Goal: Task Accomplishment & Management: Manage account settings

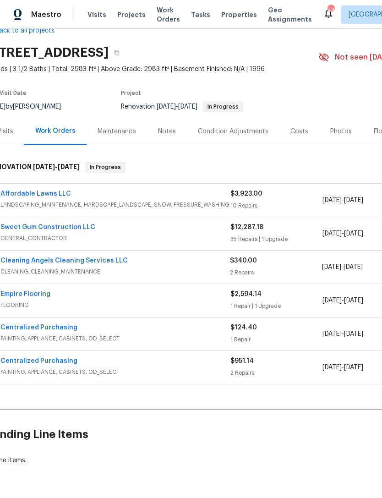
scroll to position [21, 14]
click at [22, 193] on link "Affordable Lawns LLC" at bounding box center [35, 194] width 71 height 6
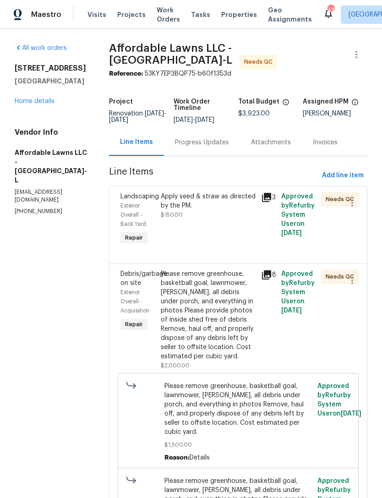
click at [207, 147] on div "Progress Updates" at bounding box center [202, 142] width 54 height 9
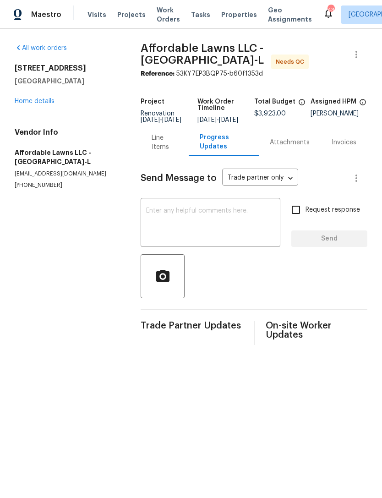
click at [177, 144] on div "Line Items" at bounding box center [165, 142] width 26 height 18
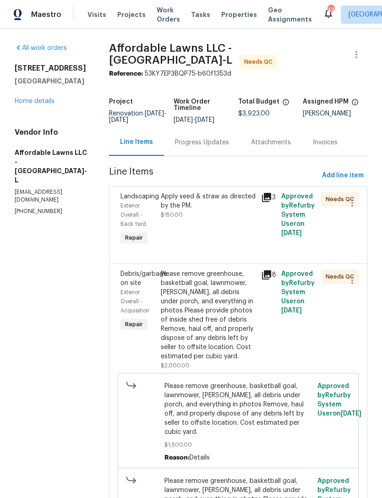
click at [250, 233] on div "Apply seed & straw as directed by the PM. $150.00" at bounding box center [208, 219] width 100 height 60
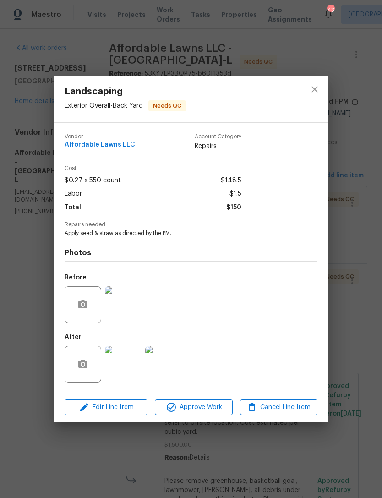
click at [123, 371] on img at bounding box center [123, 364] width 37 height 37
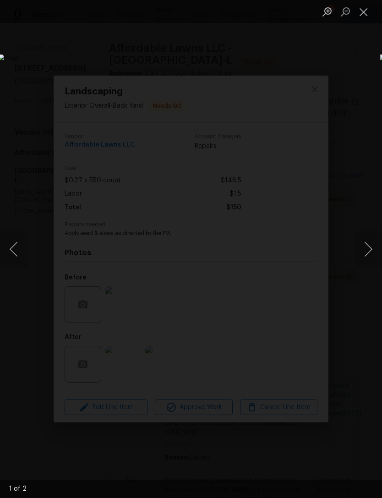
click at [372, 245] on button "Next image" at bounding box center [367, 249] width 27 height 37
click at [367, 11] on button "Close lightbox" at bounding box center [363, 12] width 18 height 16
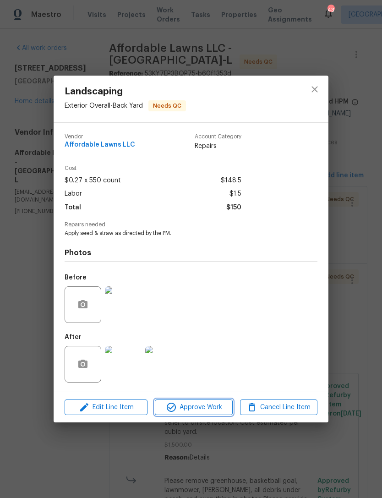
click at [221, 404] on span "Approve Work" at bounding box center [193, 407] width 72 height 11
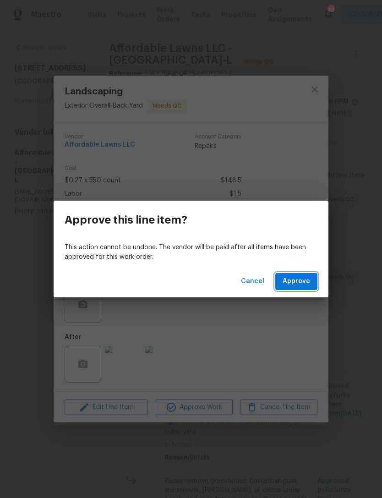
click at [304, 282] on span "Approve" at bounding box center [295, 281] width 27 height 11
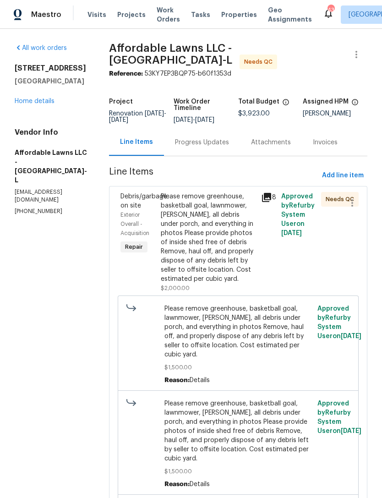
click at [245, 260] on div "Please remove greenhouse, basketball goal, lawnmower, stump, all debris under p…" at bounding box center [208, 238] width 95 height 92
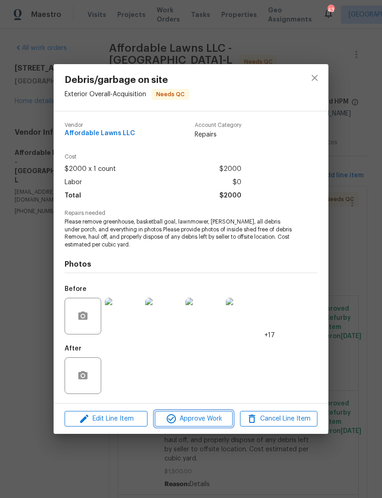
click at [210, 417] on span "Approve Work" at bounding box center [193, 418] width 72 height 11
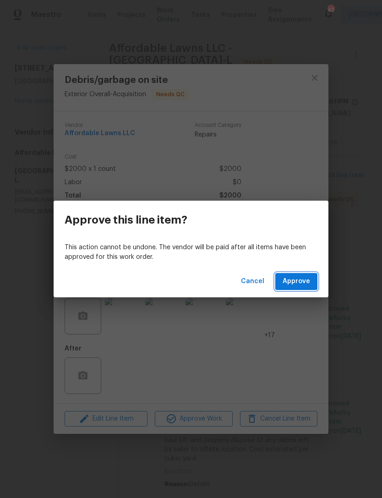
click at [304, 281] on span "Approve" at bounding box center [295, 281] width 27 height 11
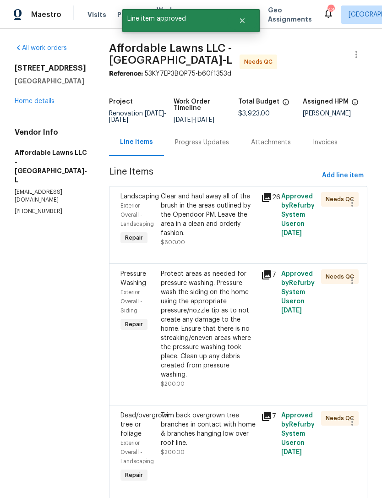
click at [255, 238] on div "Clear and haul away all of the brush in the areas outlined by the Opendoor PM. …" at bounding box center [208, 215] width 95 height 46
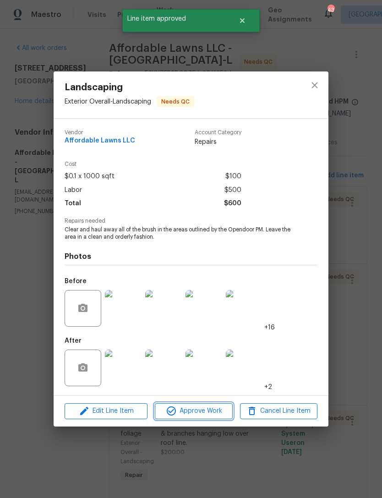
click at [220, 412] on span "Approve Work" at bounding box center [193, 410] width 72 height 11
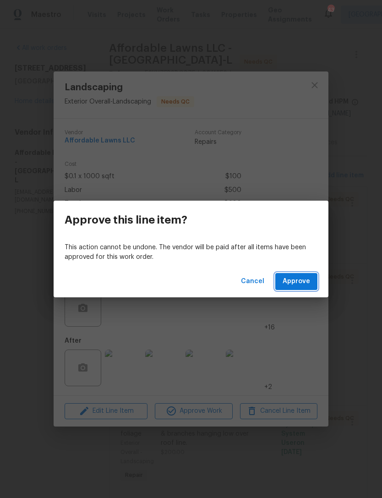
click at [304, 276] on span "Approve" at bounding box center [295, 281] width 27 height 11
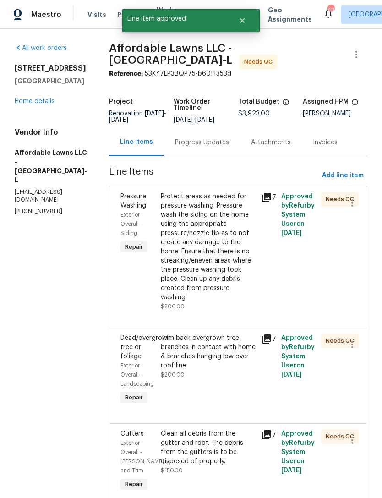
click at [239, 254] on div "Protect areas as needed for pressure washing. Pressure wash the siding on the h…" at bounding box center [208, 247] width 95 height 110
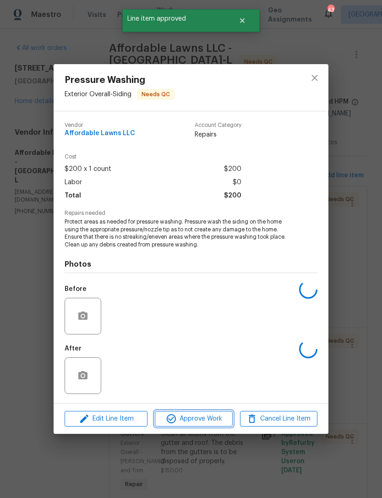
click at [210, 423] on span "Approve Work" at bounding box center [193, 418] width 72 height 11
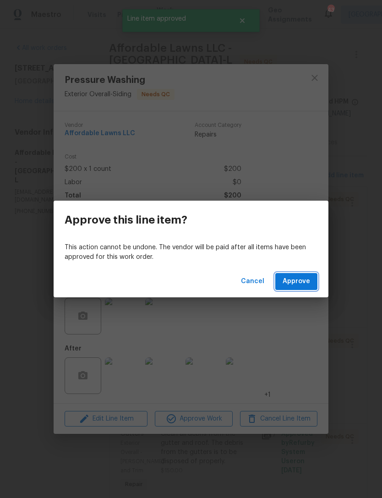
click at [296, 279] on span "Approve" at bounding box center [295, 281] width 27 height 11
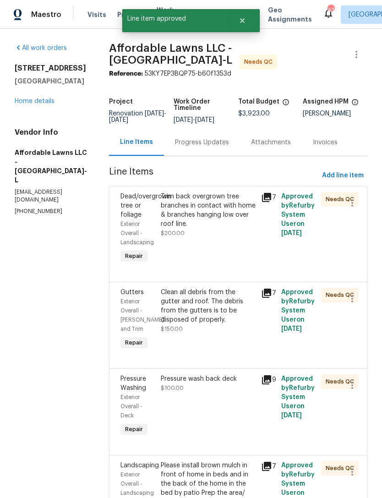
click at [238, 247] on div "Trim back overgrown tree branches in contact with home & branches hanging low o…" at bounding box center [208, 228] width 100 height 79
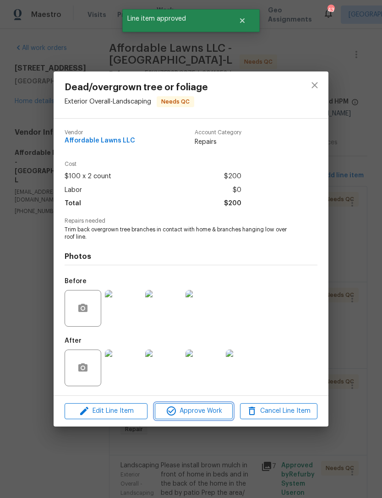
click at [212, 407] on span "Approve Work" at bounding box center [193, 410] width 72 height 11
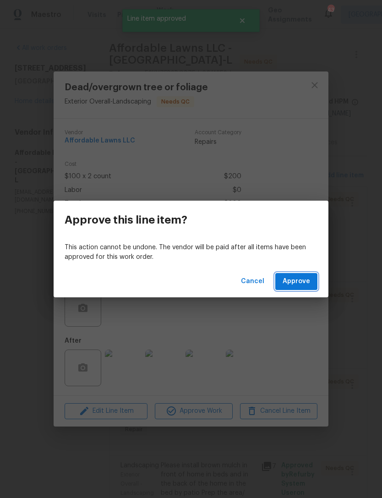
click at [304, 280] on span "Approve" at bounding box center [295, 281] width 27 height 11
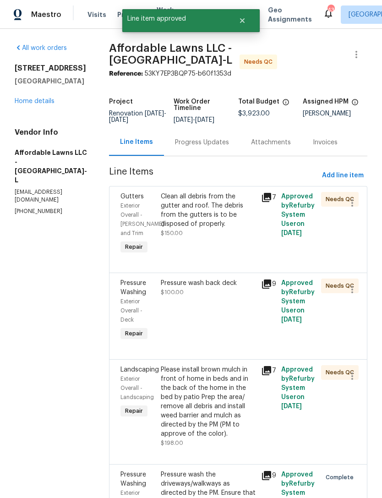
click at [238, 227] on div "Clean all debris from the gutter and roof. The debris from the gutters is to be…" at bounding box center [208, 210] width 95 height 37
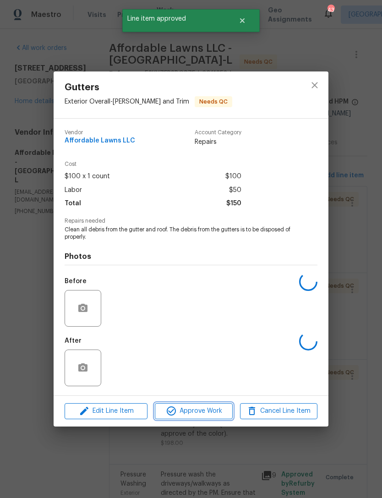
click at [216, 410] on span "Approve Work" at bounding box center [193, 410] width 72 height 11
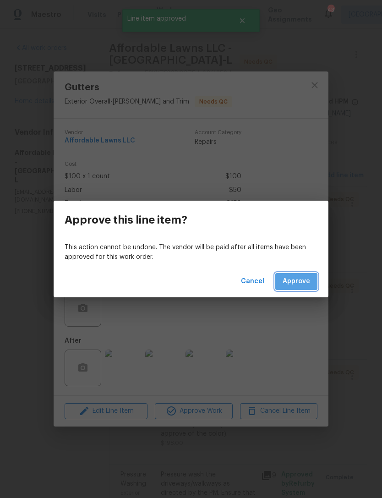
click at [295, 284] on span "Approve" at bounding box center [295, 281] width 27 height 11
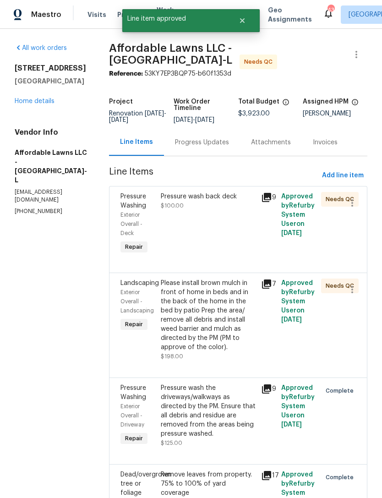
click at [241, 329] on div "Please install brown mulch in front of home in beds and in the back of the home…" at bounding box center [208, 314] width 95 height 73
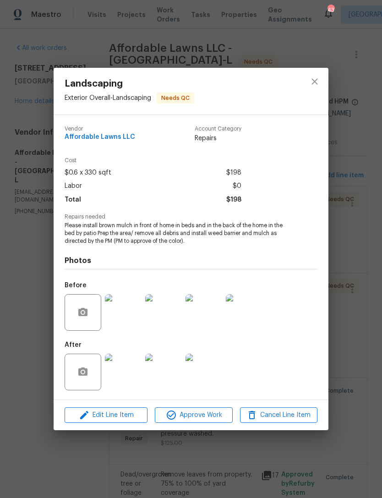
click at [118, 373] on img at bounding box center [123, 371] width 37 height 37
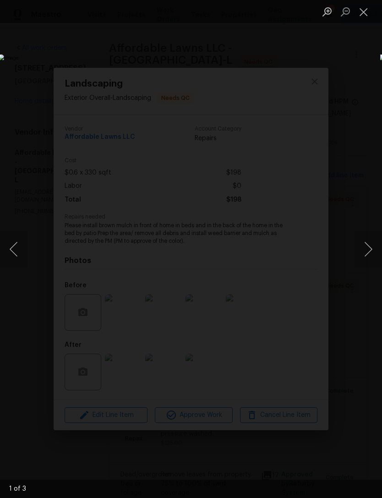
click at [370, 252] on button "Next image" at bounding box center [367, 249] width 27 height 37
click at [366, 252] on button "Next image" at bounding box center [367, 249] width 27 height 37
click at [360, 10] on button "Close lightbox" at bounding box center [363, 12] width 18 height 16
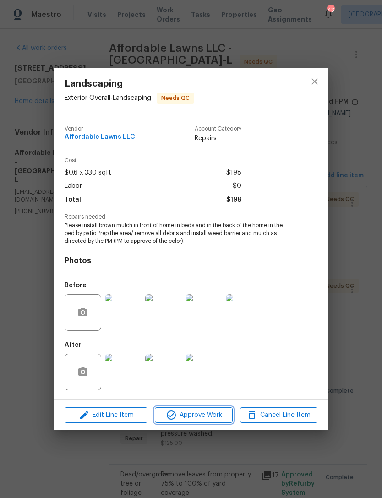
click at [220, 412] on span "Approve Work" at bounding box center [193, 414] width 72 height 11
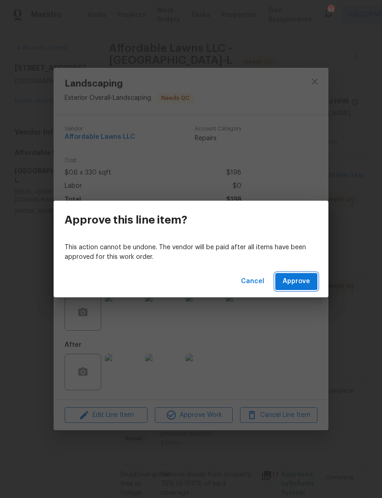
click at [298, 278] on span "Approve" at bounding box center [295, 281] width 27 height 11
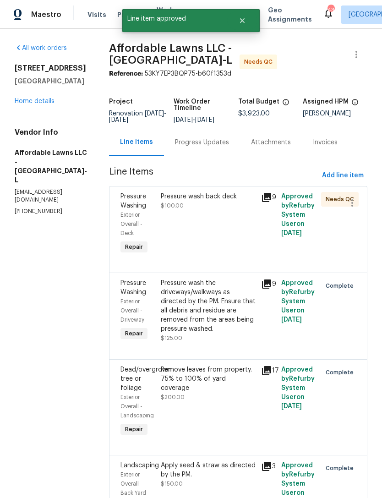
click at [226, 236] on div "Pressure wash back deck $100.00" at bounding box center [208, 224] width 100 height 70
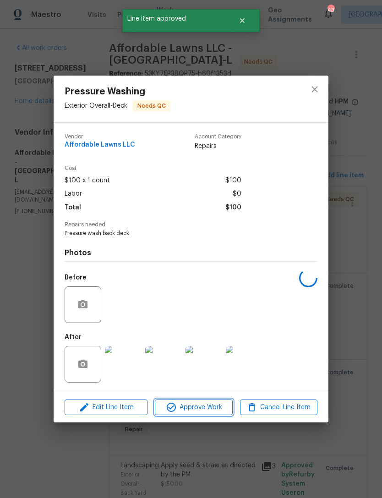
click at [218, 407] on span "Approve Work" at bounding box center [193, 407] width 72 height 11
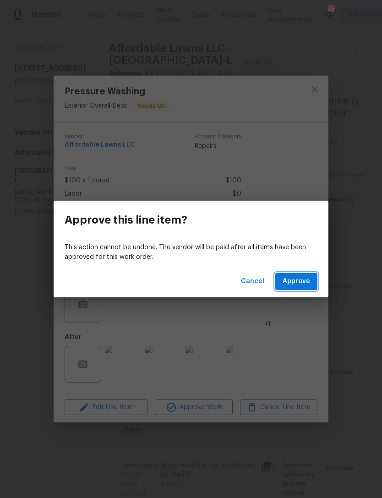
click at [300, 285] on span "Approve" at bounding box center [295, 281] width 27 height 11
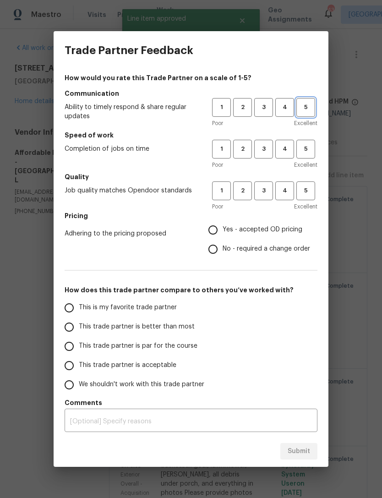
click at [309, 113] on button "5" at bounding box center [305, 107] width 19 height 19
click at [312, 147] on span "5" at bounding box center [305, 149] width 17 height 11
click at [310, 192] on span "5" at bounding box center [305, 190] width 17 height 11
click at [284, 231] on span "Yes - accepted OD pricing" at bounding box center [262, 230] width 80 height 10
click at [222, 231] on input "Yes - accepted OD pricing" at bounding box center [212, 229] width 19 height 19
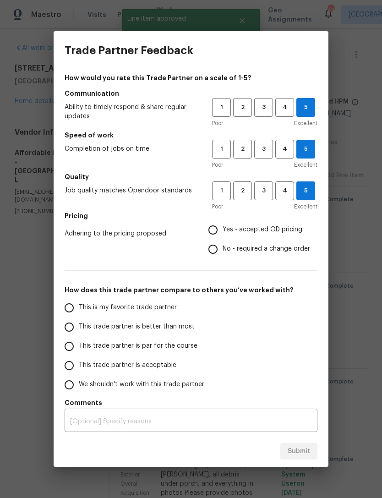
radio input "true"
click at [163, 310] on span "This is my favorite trade partner" at bounding box center [128, 308] width 98 height 10
click at [79, 310] on input "This is my favorite trade partner" at bounding box center [69, 307] width 19 height 19
click at [305, 451] on span "Submit" at bounding box center [299, 450] width 22 height 11
radio input "true"
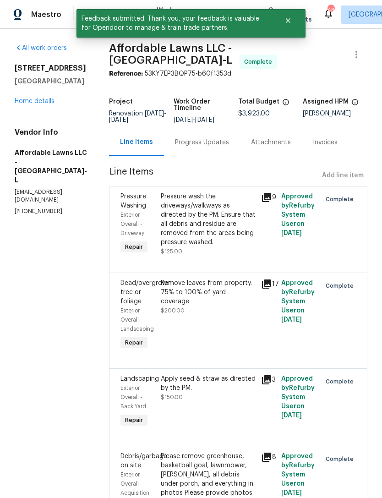
click at [35, 102] on link "Home details" at bounding box center [35, 101] width 40 height 6
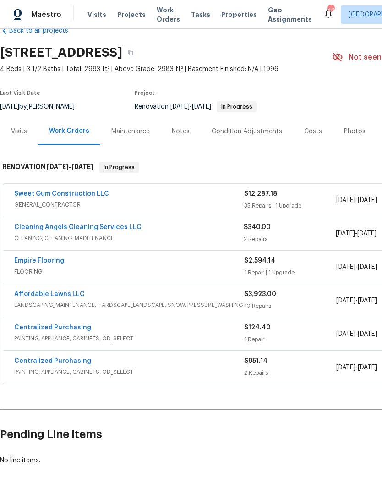
scroll to position [21, 0]
click at [187, 135] on div "Notes" at bounding box center [181, 131] width 18 height 9
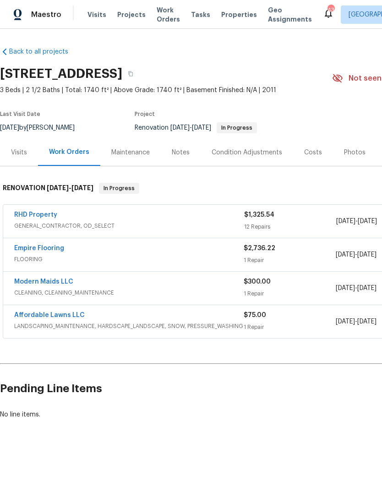
click at [38, 312] on link "Affordable Lawns LLC" at bounding box center [49, 315] width 71 height 6
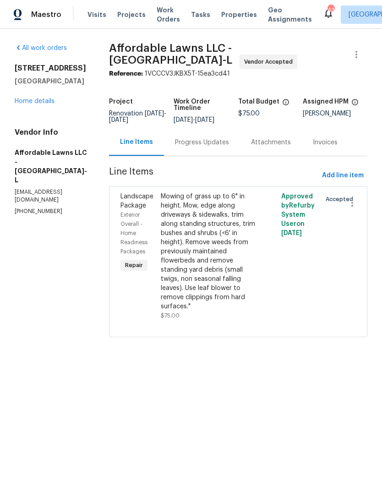
click at [30, 103] on link "Home details" at bounding box center [35, 101] width 40 height 6
